Goal: Information Seeking & Learning: Learn about a topic

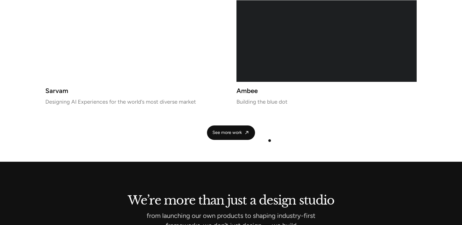
scroll to position [1283, 0]
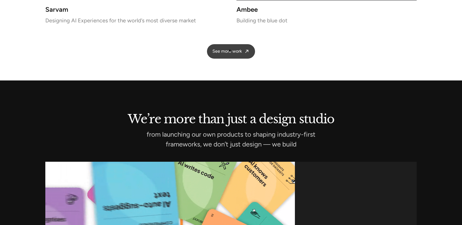
click at [230, 53] on span "See more work" at bounding box center [226, 52] width 29 height 6
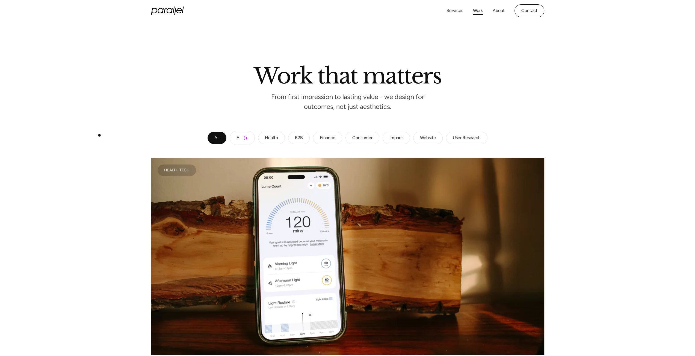
click at [163, 14] on icon "home" at bounding box center [167, 11] width 33 height 8
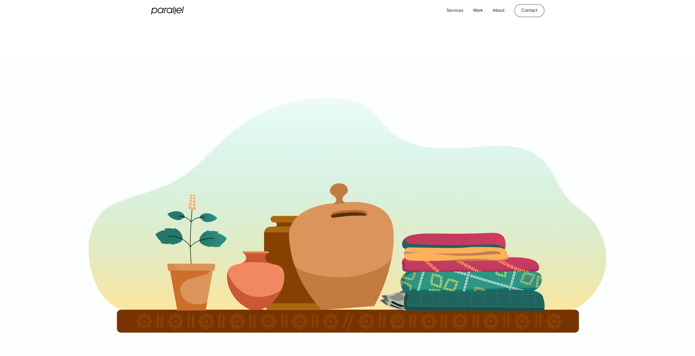
scroll to position [360, 0]
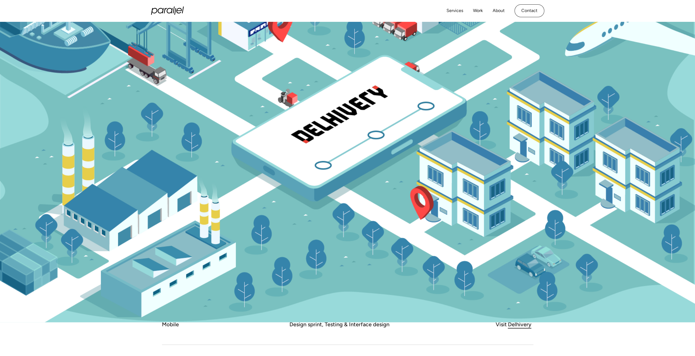
scroll to position [164, 0]
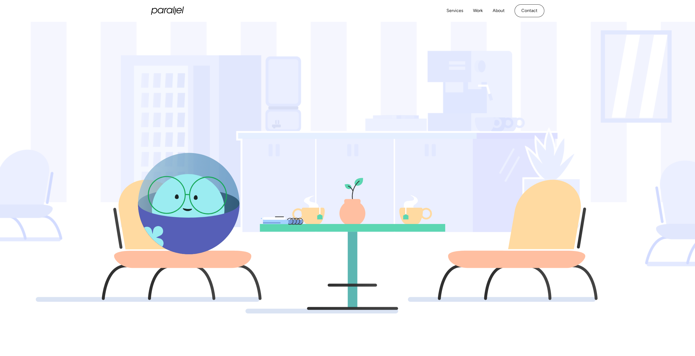
scroll to position [98, 0]
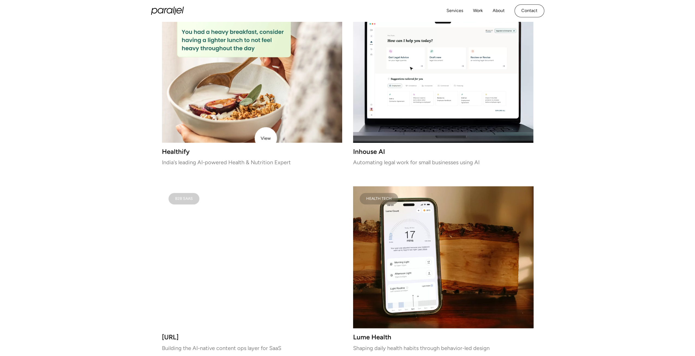
scroll to position [710, 0]
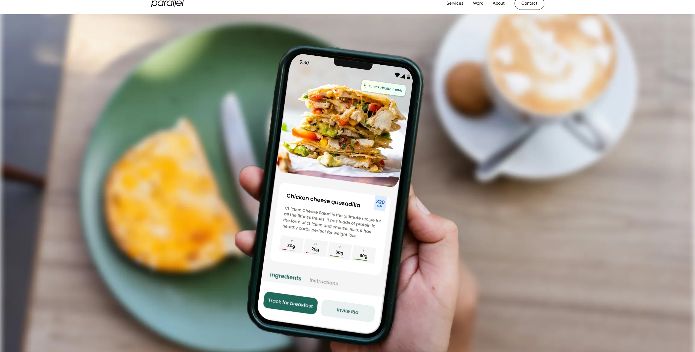
scroll to position [164, 0]
